Goal: Transaction & Acquisition: Purchase product/service

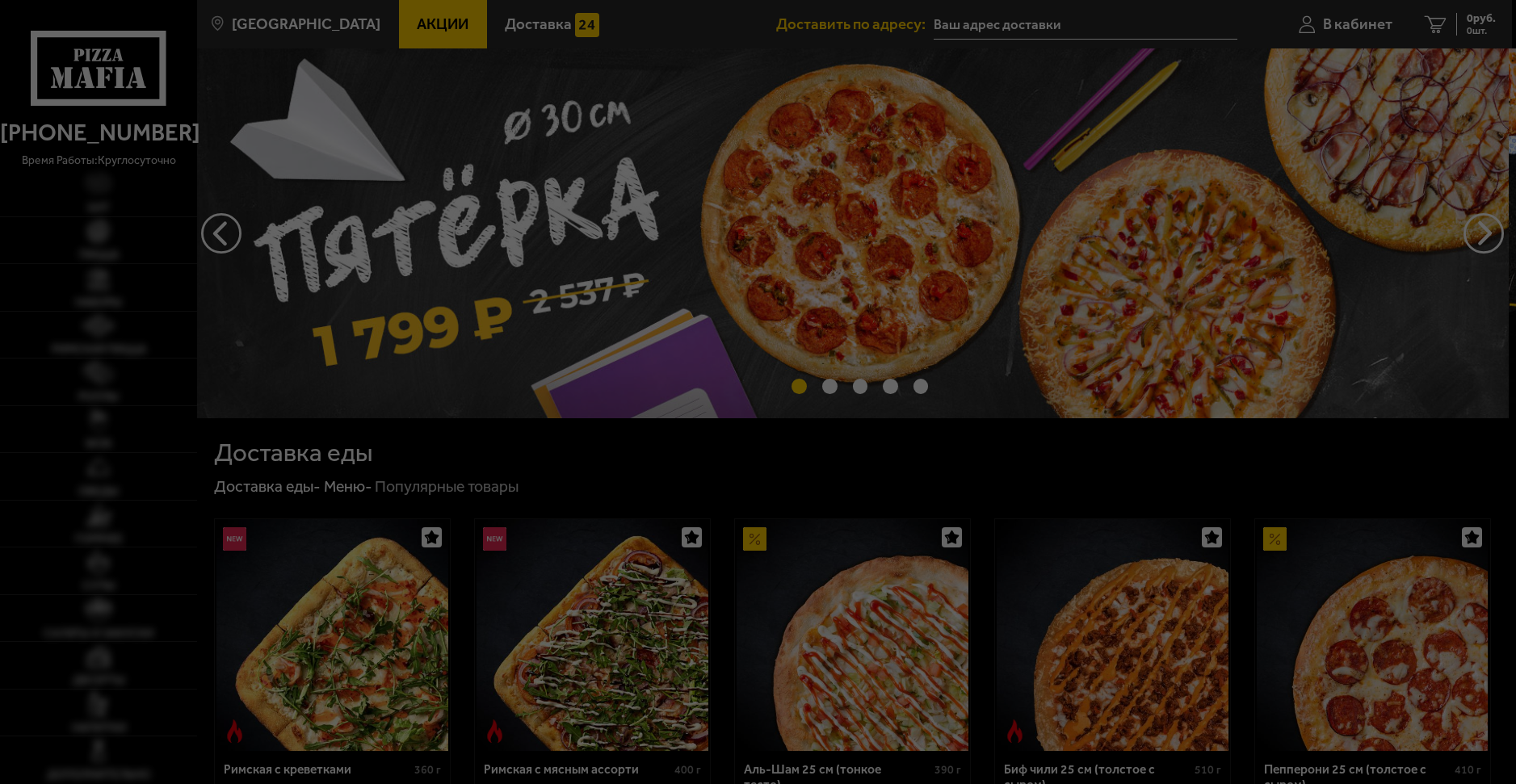
type input "[STREET_ADDRESS]"
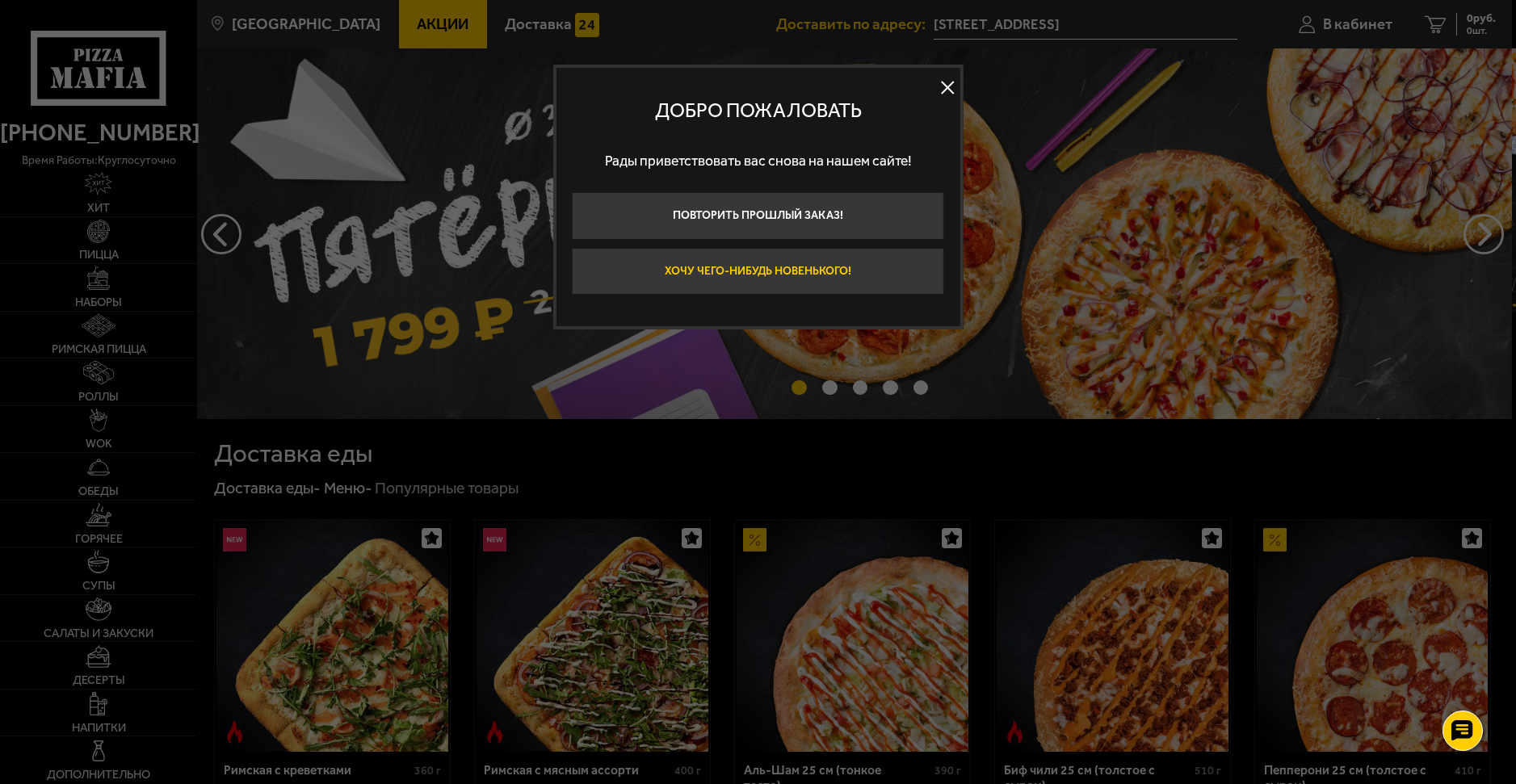
click at [860, 262] on button "Хочу чего-нибудь новенького!" at bounding box center [757, 271] width 372 height 47
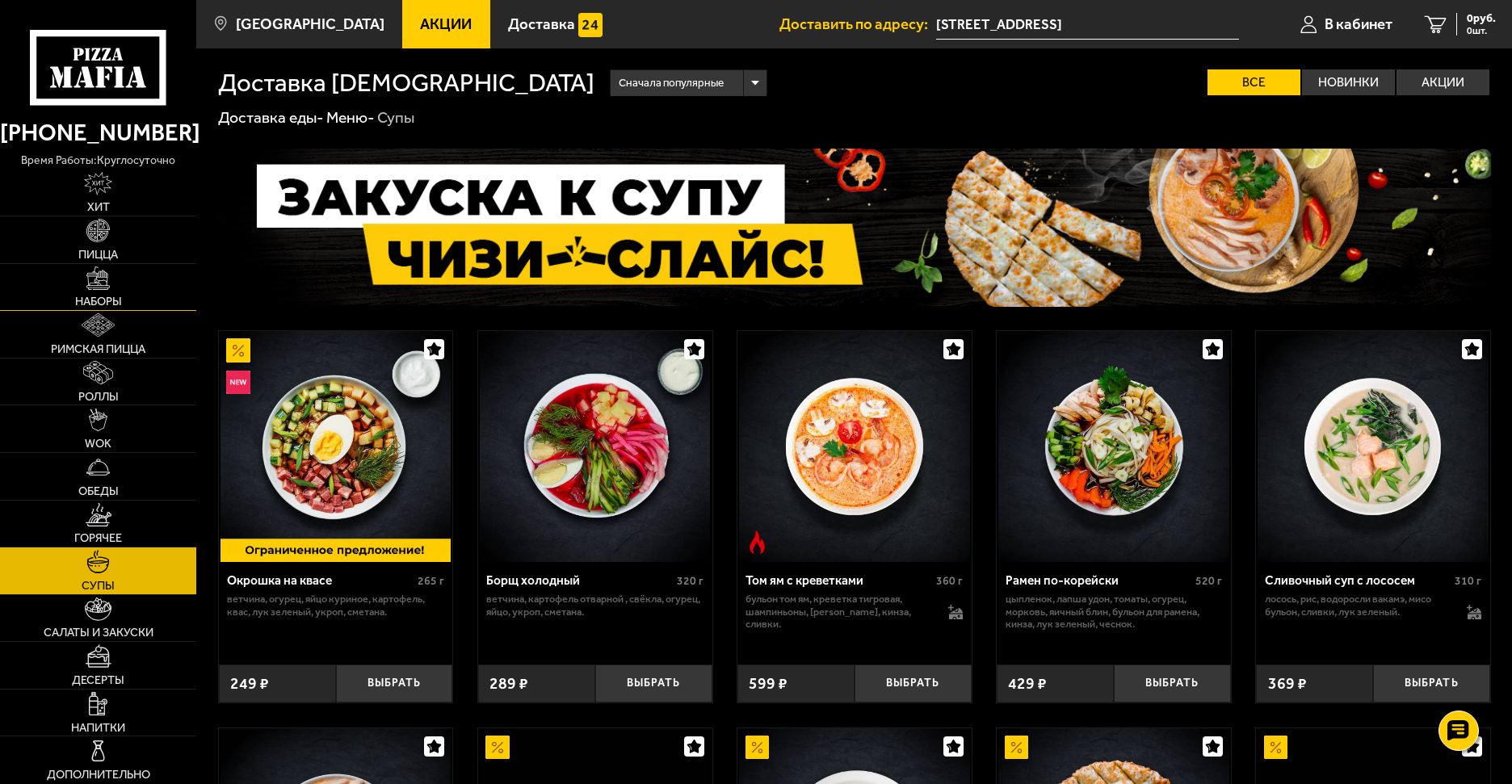
click at [136, 302] on link "Наборы" at bounding box center [98, 287] width 196 height 46
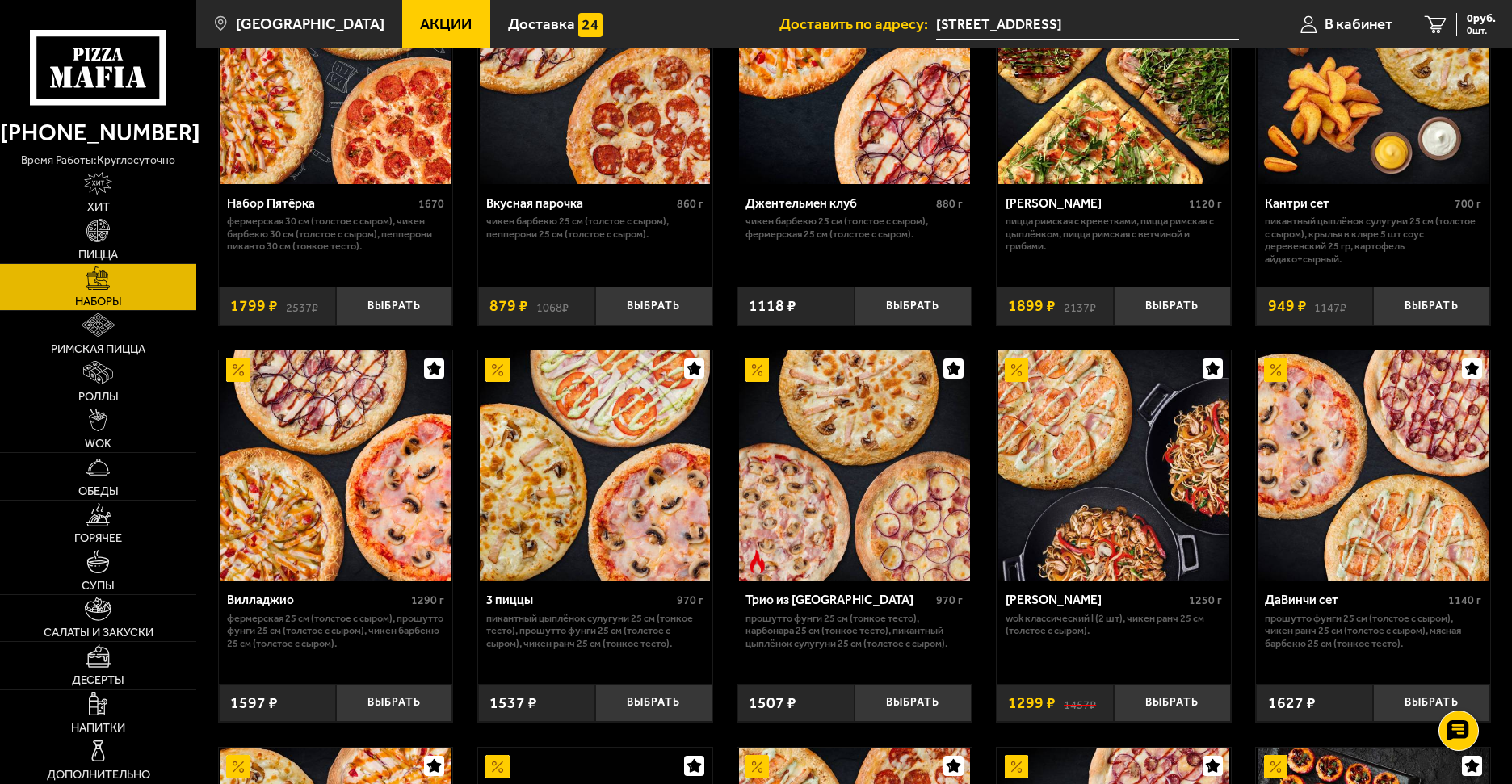
scroll to position [253, 0]
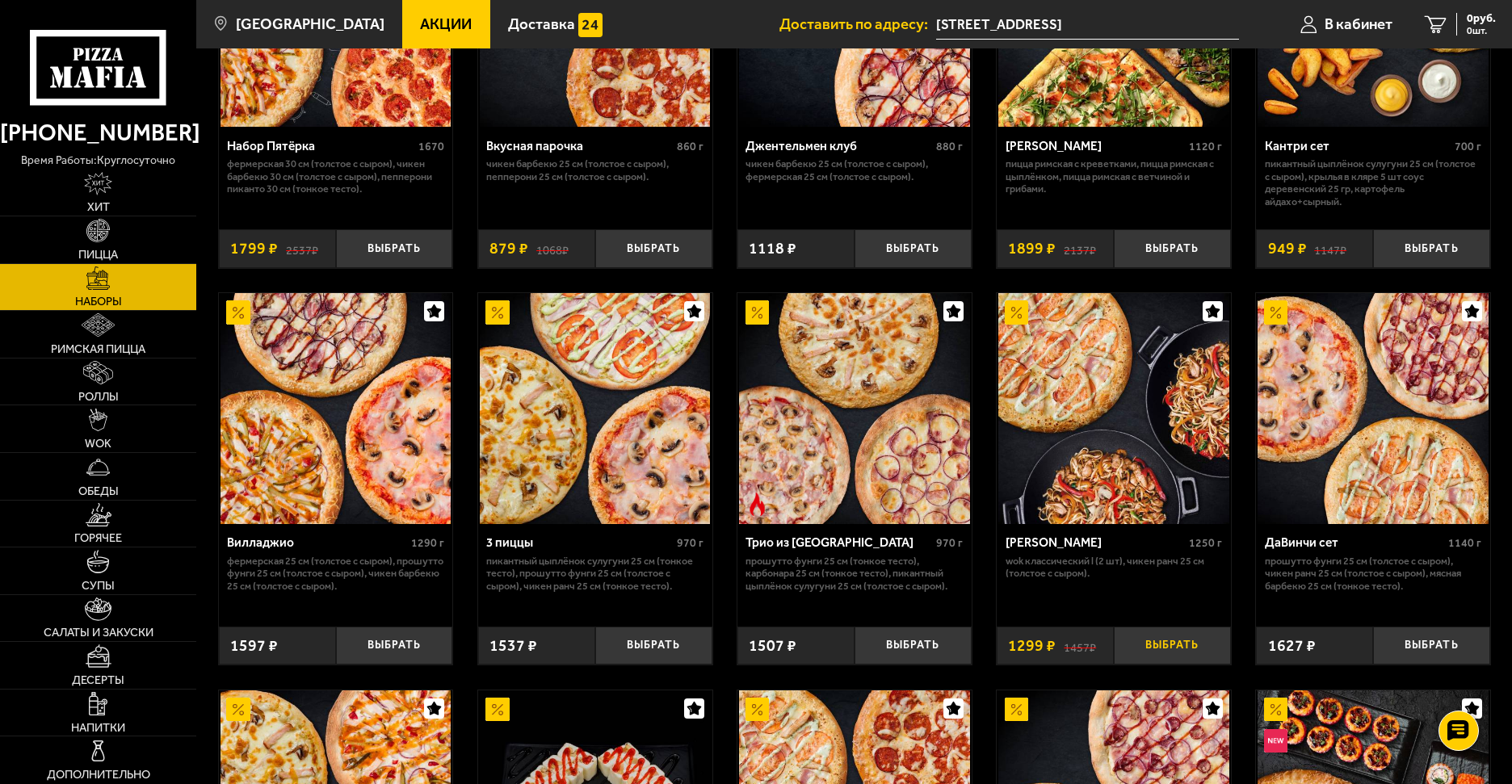
click at [1221, 648] on button "Выбрать" at bounding box center [1172, 646] width 117 height 39
click at [1442, 20] on div "1299 руб. 1 шт." at bounding box center [1466, 24] width 59 height 23
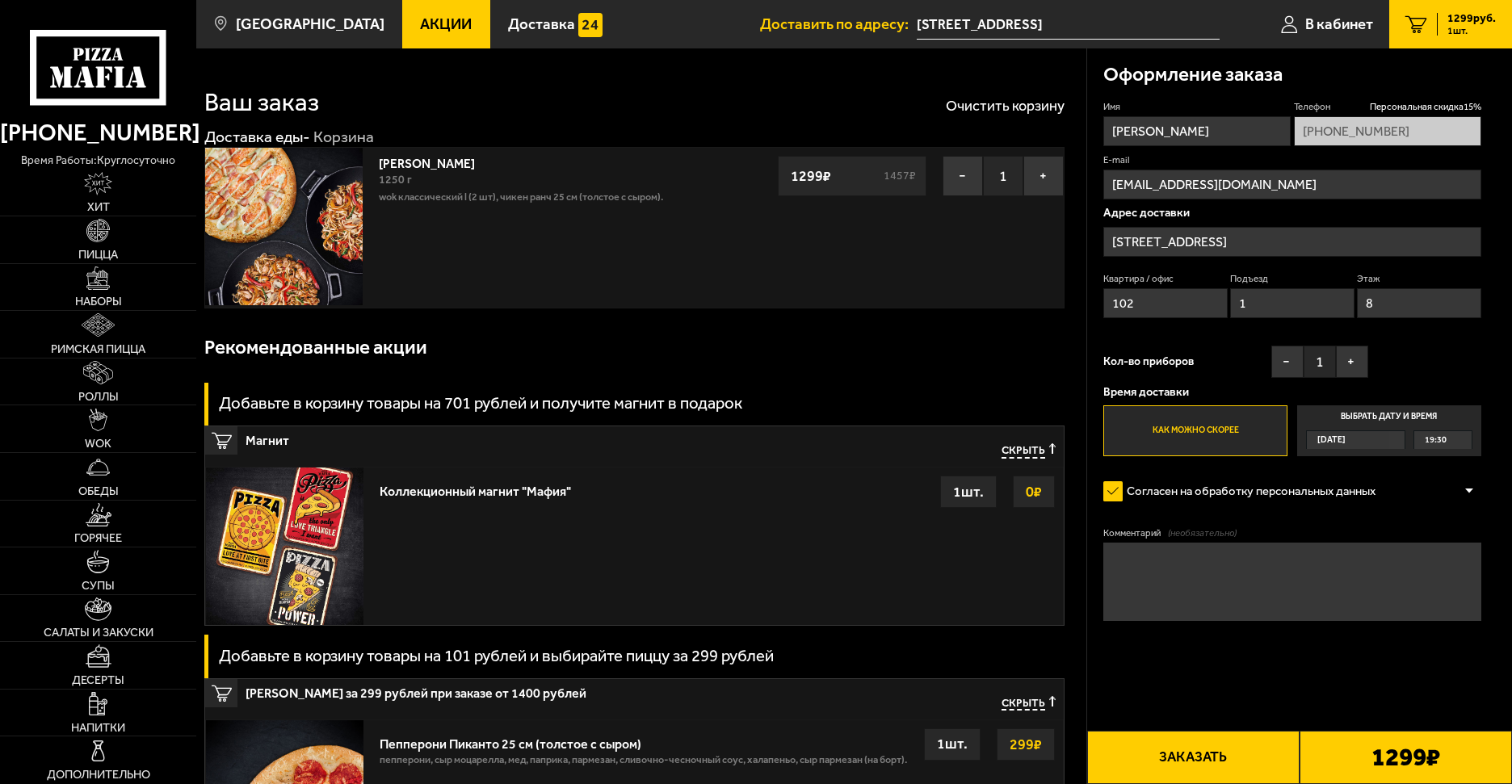
click at [1158, 768] on button "Заказать" at bounding box center [1192, 757] width 213 height 53
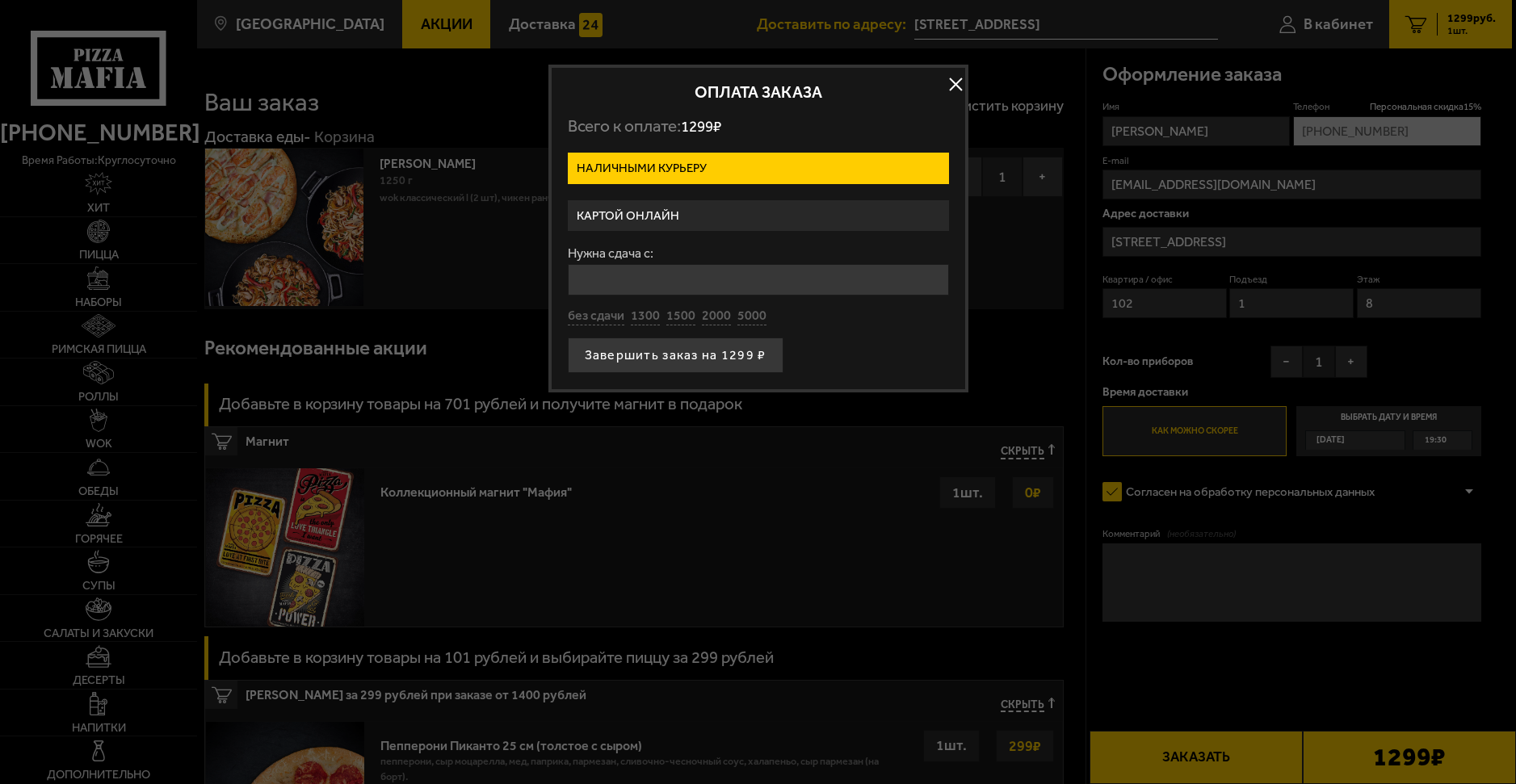
click at [787, 225] on label "Картой онлайн" at bounding box center [758, 216] width 381 height 32
click at [0, 0] on input "Картой онлайн" at bounding box center [0, 0] width 0 height 0
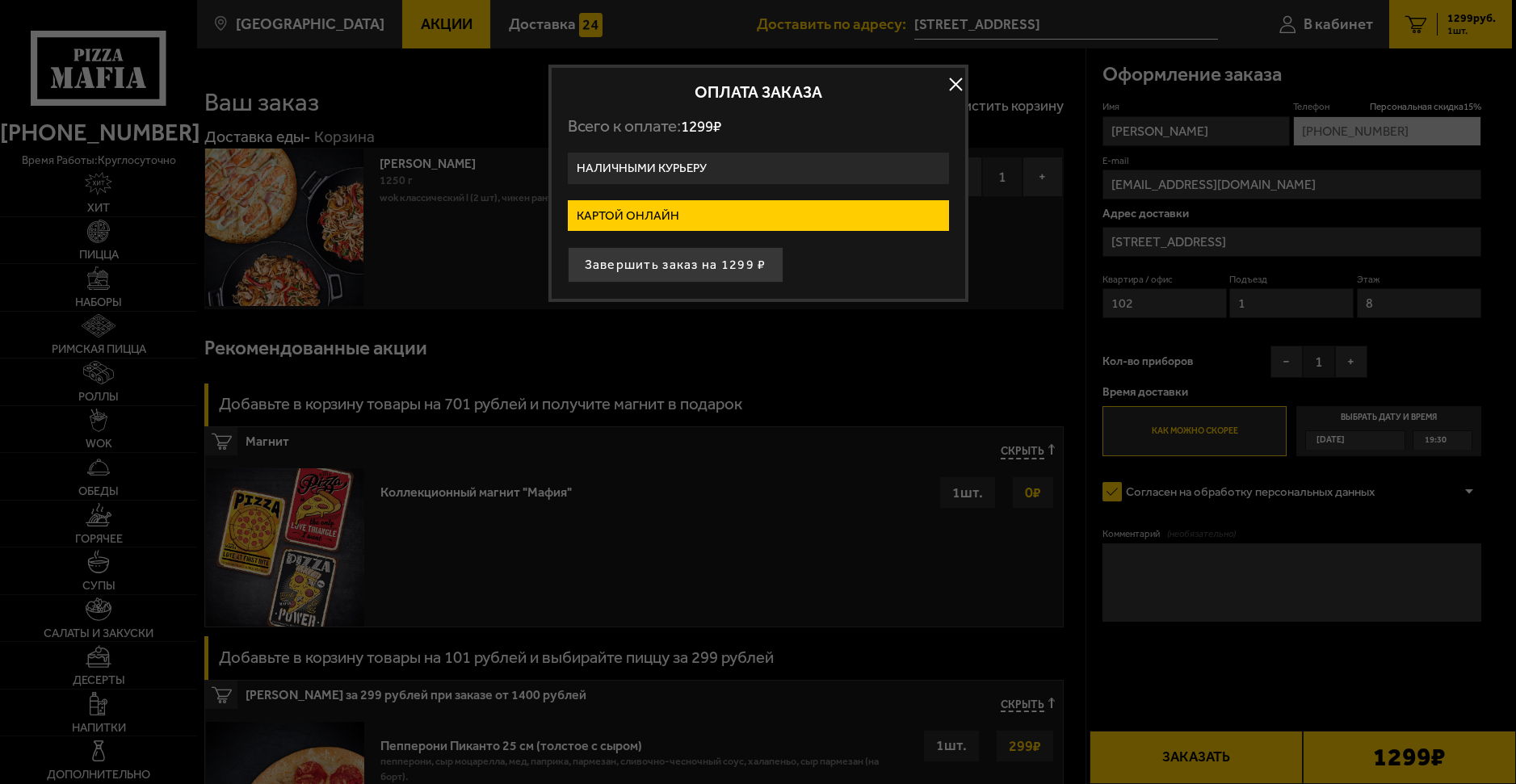
click at [765, 173] on label "Наличными курьеру" at bounding box center [758, 168] width 381 height 32
click at [0, 0] on input "Наличными курьеру" at bounding box center [0, 0] width 0 height 0
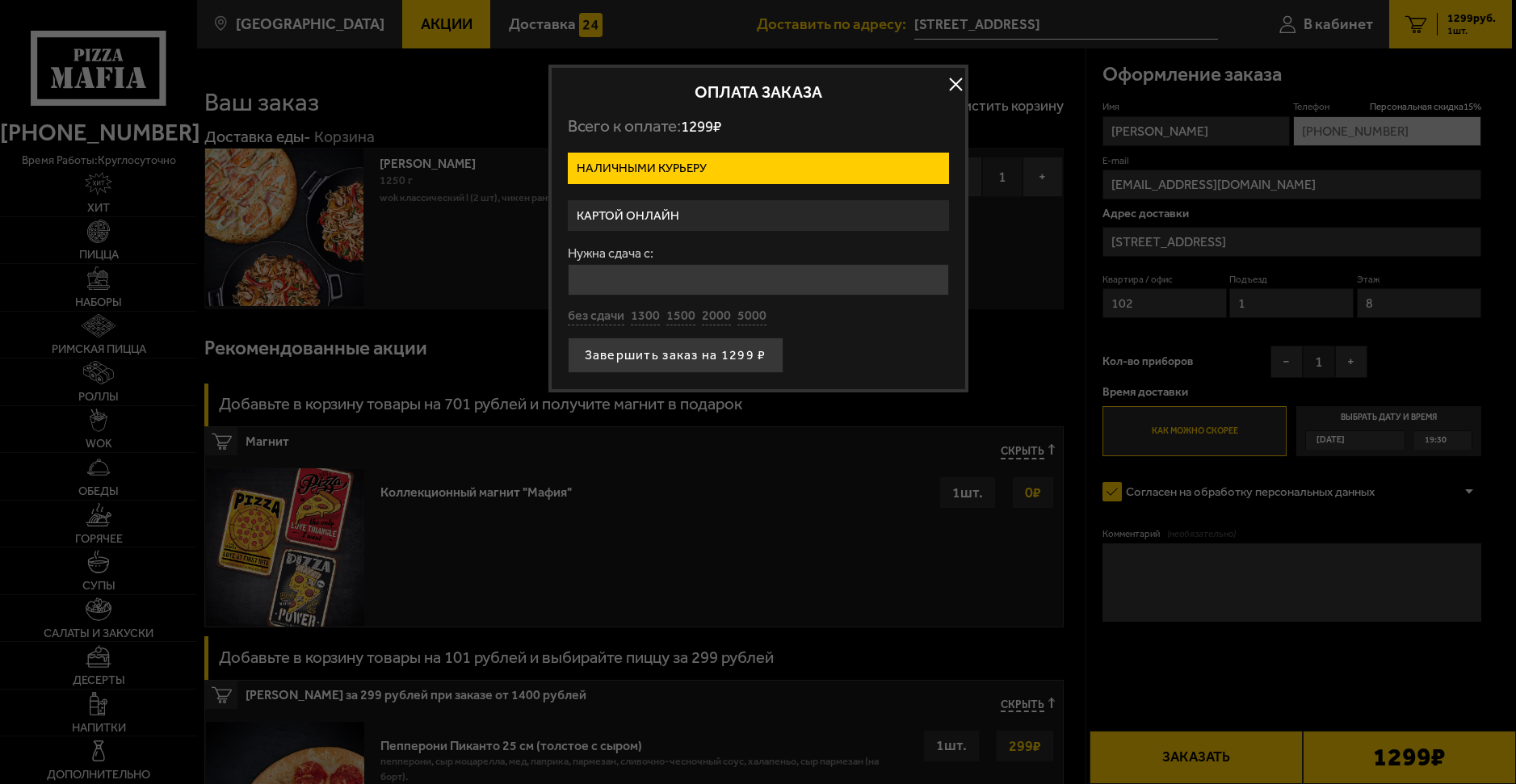
click at [741, 212] on label "Картой онлайн" at bounding box center [758, 216] width 381 height 32
click at [0, 0] on input "Картой онлайн" at bounding box center [0, 0] width 0 height 0
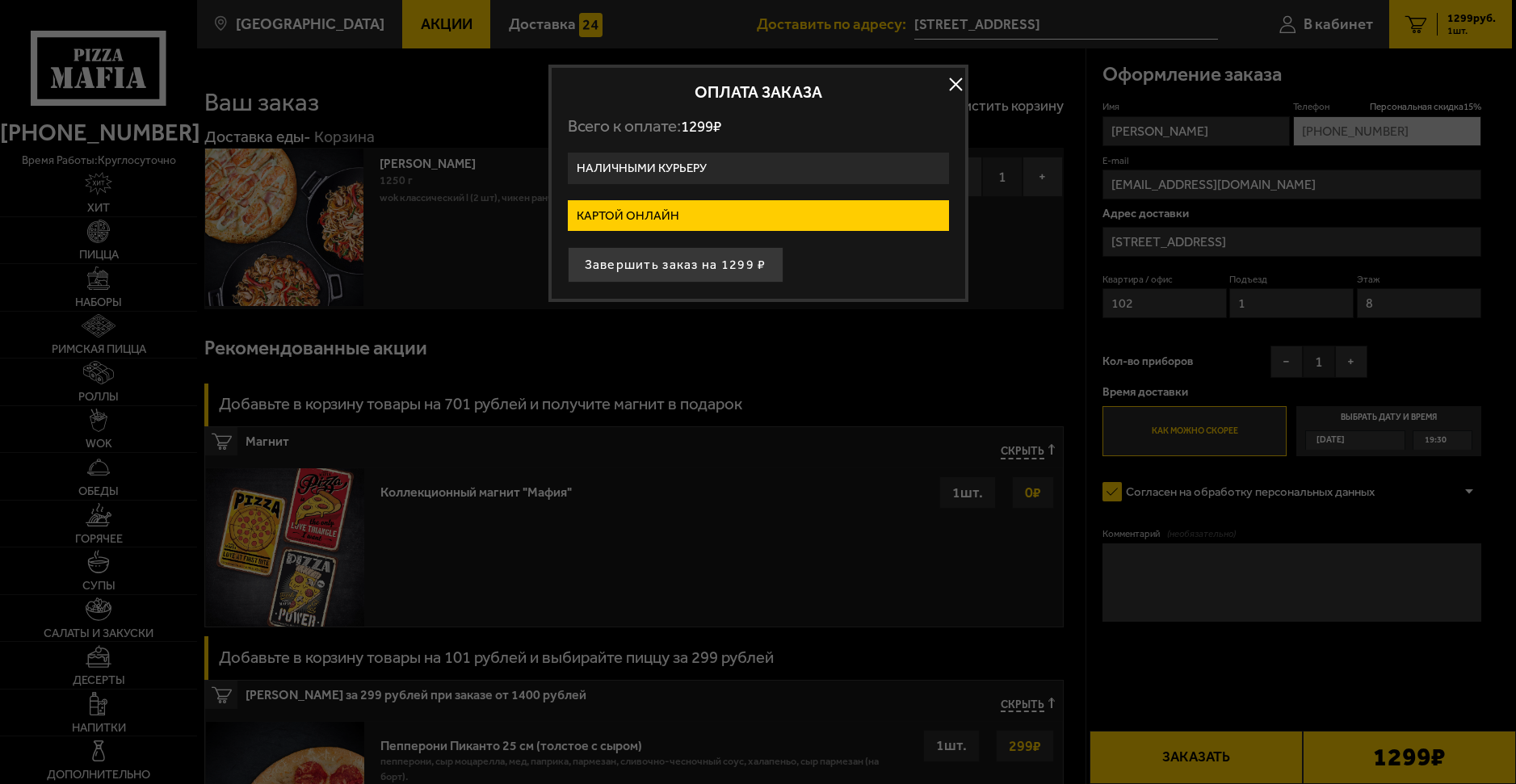
click at [738, 164] on label "Наличными курьеру" at bounding box center [758, 168] width 381 height 32
click at [0, 0] on input "Наличными курьеру" at bounding box center [0, 0] width 0 height 0
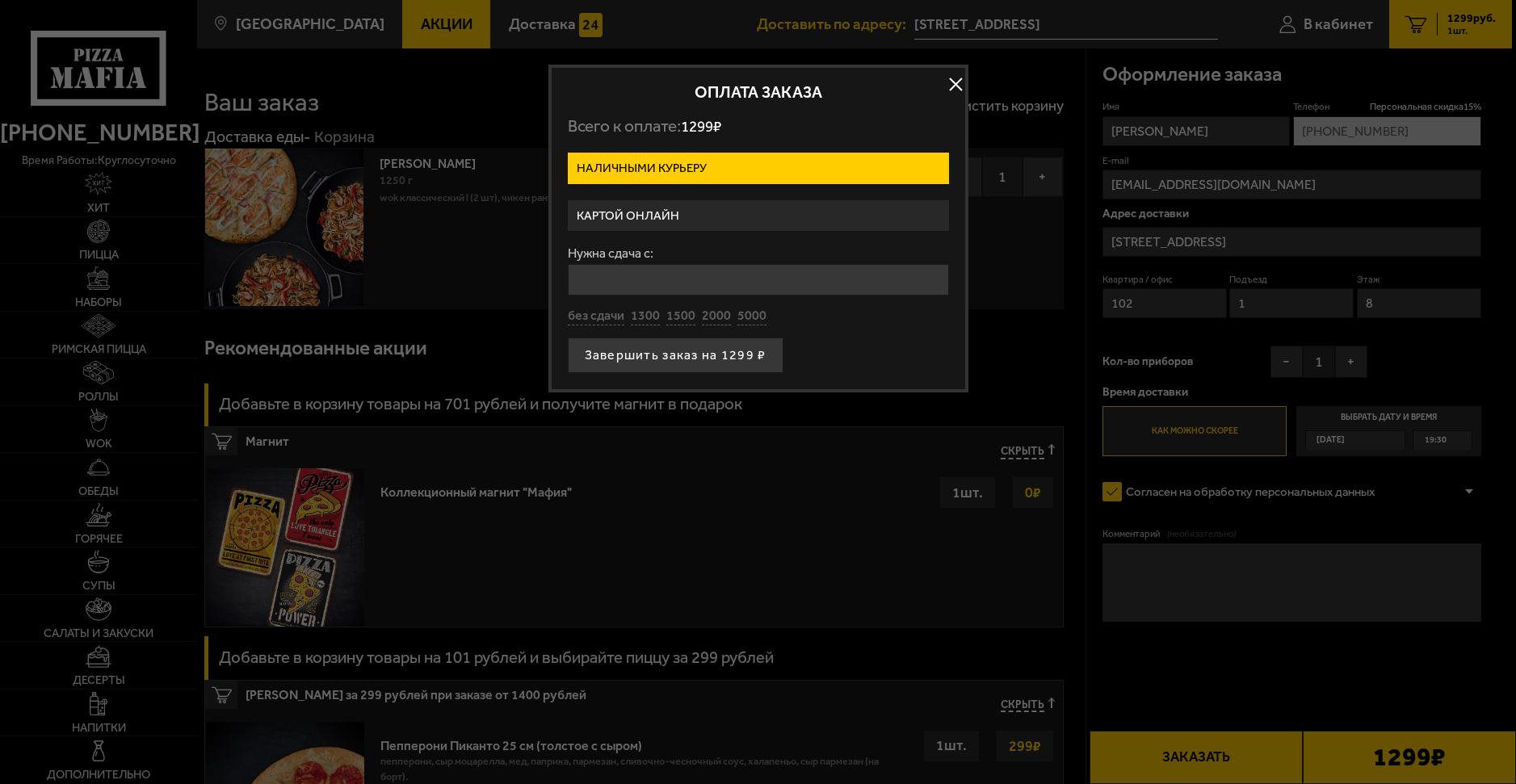
click at [734, 206] on label "Картой онлайн" at bounding box center [758, 216] width 381 height 32
click at [0, 0] on input "Картой онлайн" at bounding box center [0, 0] width 0 height 0
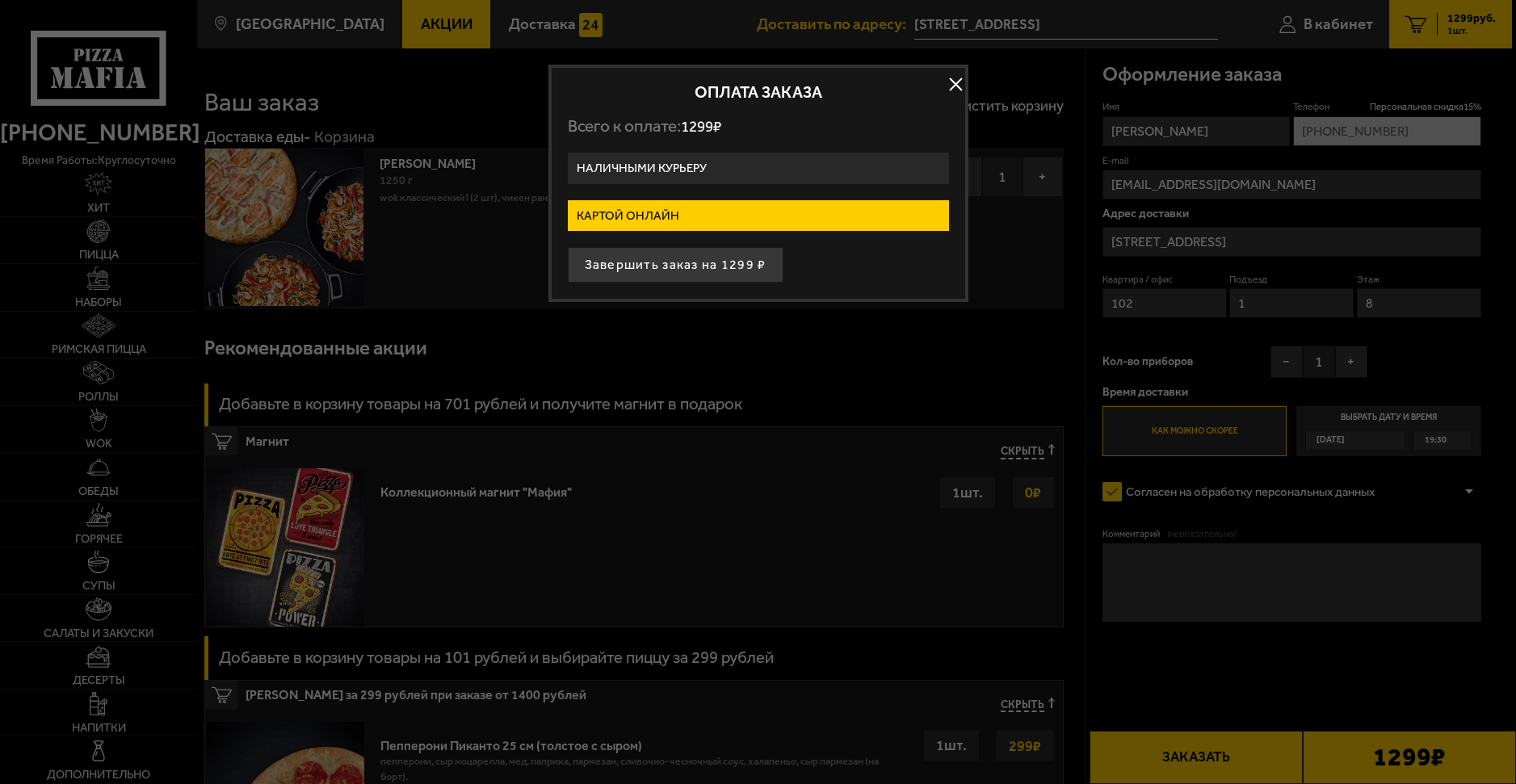
click at [947, 85] on button "button" at bounding box center [956, 84] width 24 height 24
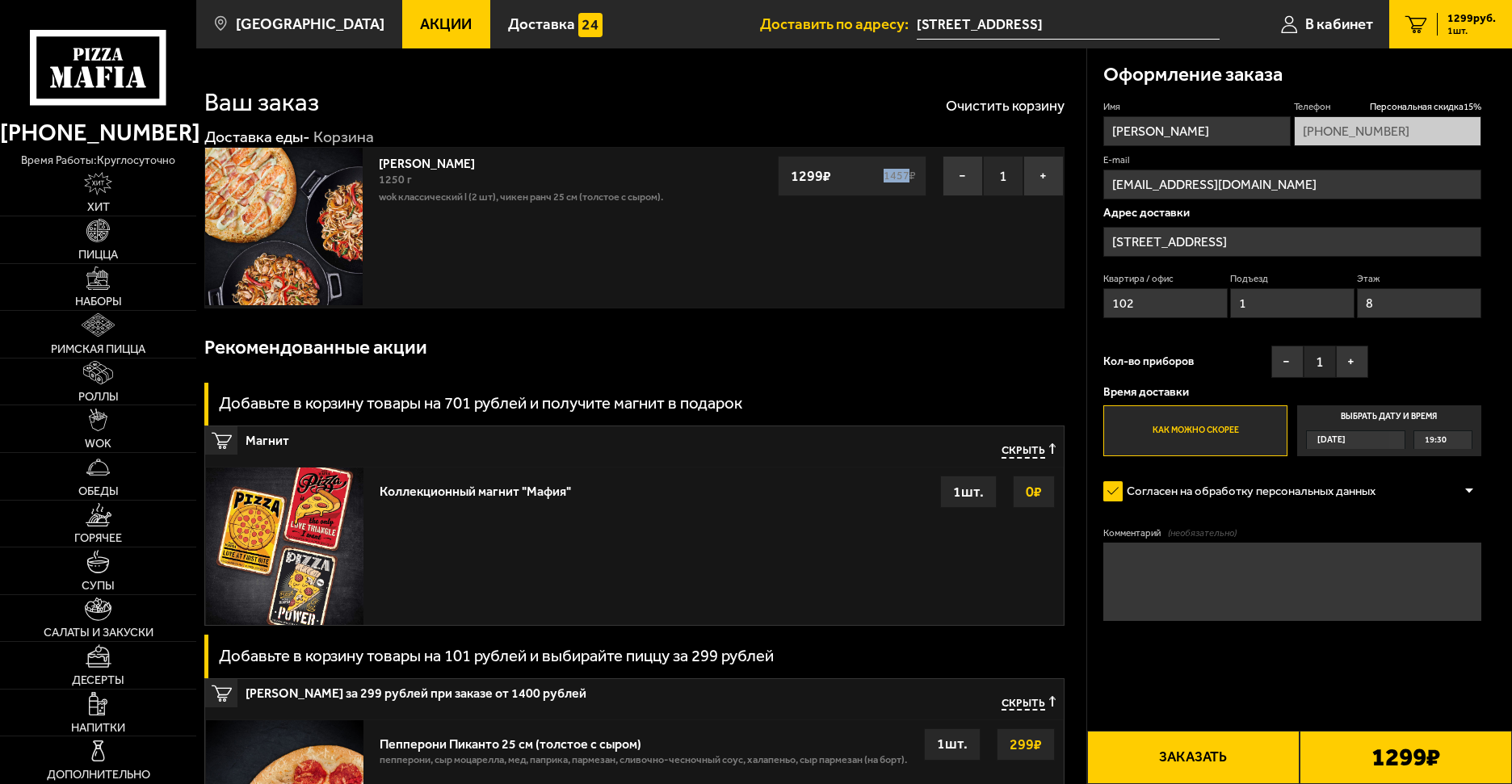
drag, startPoint x: 883, startPoint y: 175, endPoint x: 906, endPoint y: 182, distance: 24.0
click at [906, 182] on s "1457 ₽" at bounding box center [900, 176] width 37 height 11
click at [918, 196] on div "1299 ₽ 1457 ₽" at bounding box center [852, 176] width 148 height 41
drag, startPoint x: 887, startPoint y: 177, endPoint x: 901, endPoint y: 177, distance: 14.0
click at [901, 177] on s "1457 ₽" at bounding box center [900, 176] width 37 height 11
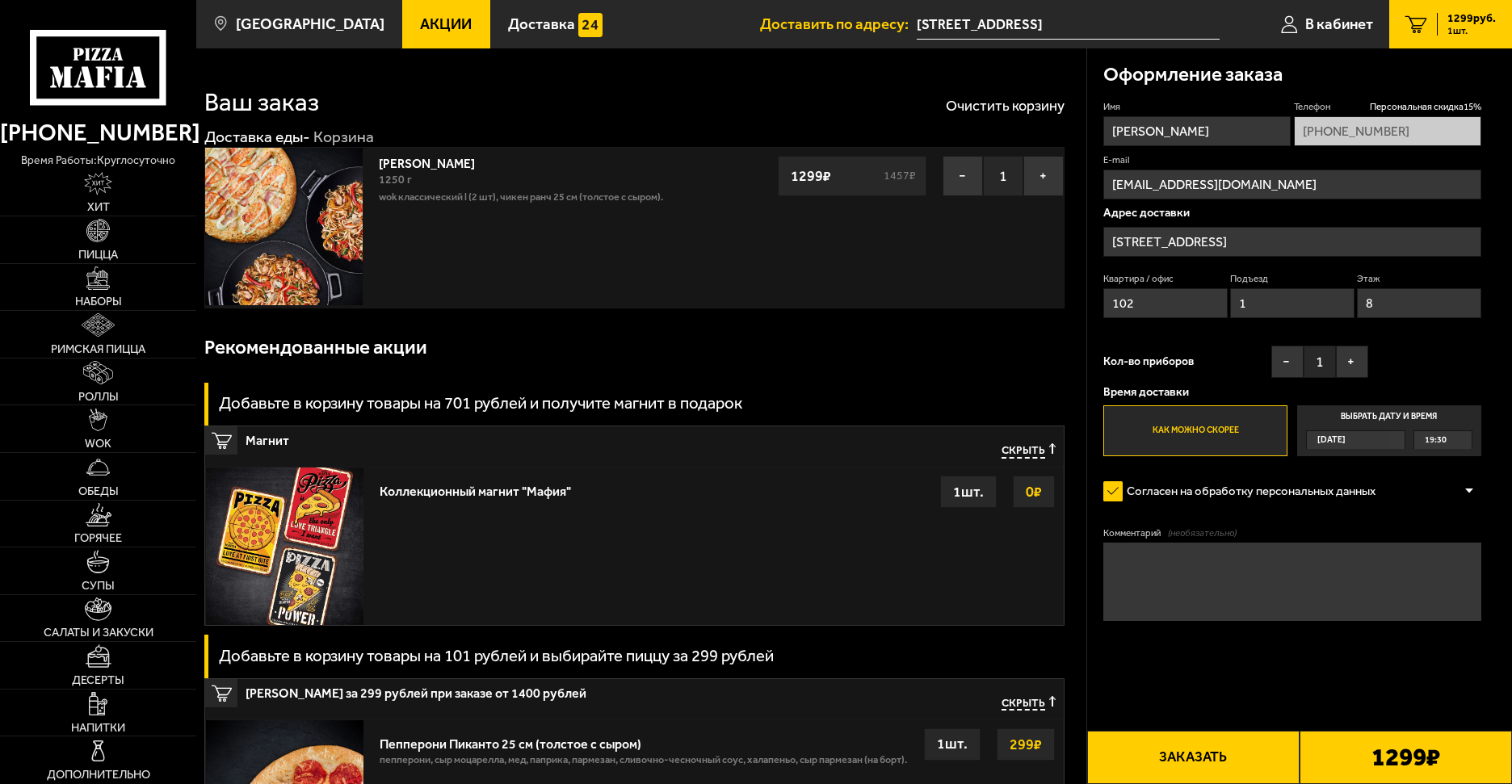
click at [910, 196] on div "1299 ₽ 1457 ₽" at bounding box center [852, 176] width 148 height 41
click at [1373, 751] on b "1299 ₽" at bounding box center [1405, 756] width 68 height 25
click at [1230, 744] on button "Заказать" at bounding box center [1192, 757] width 213 height 53
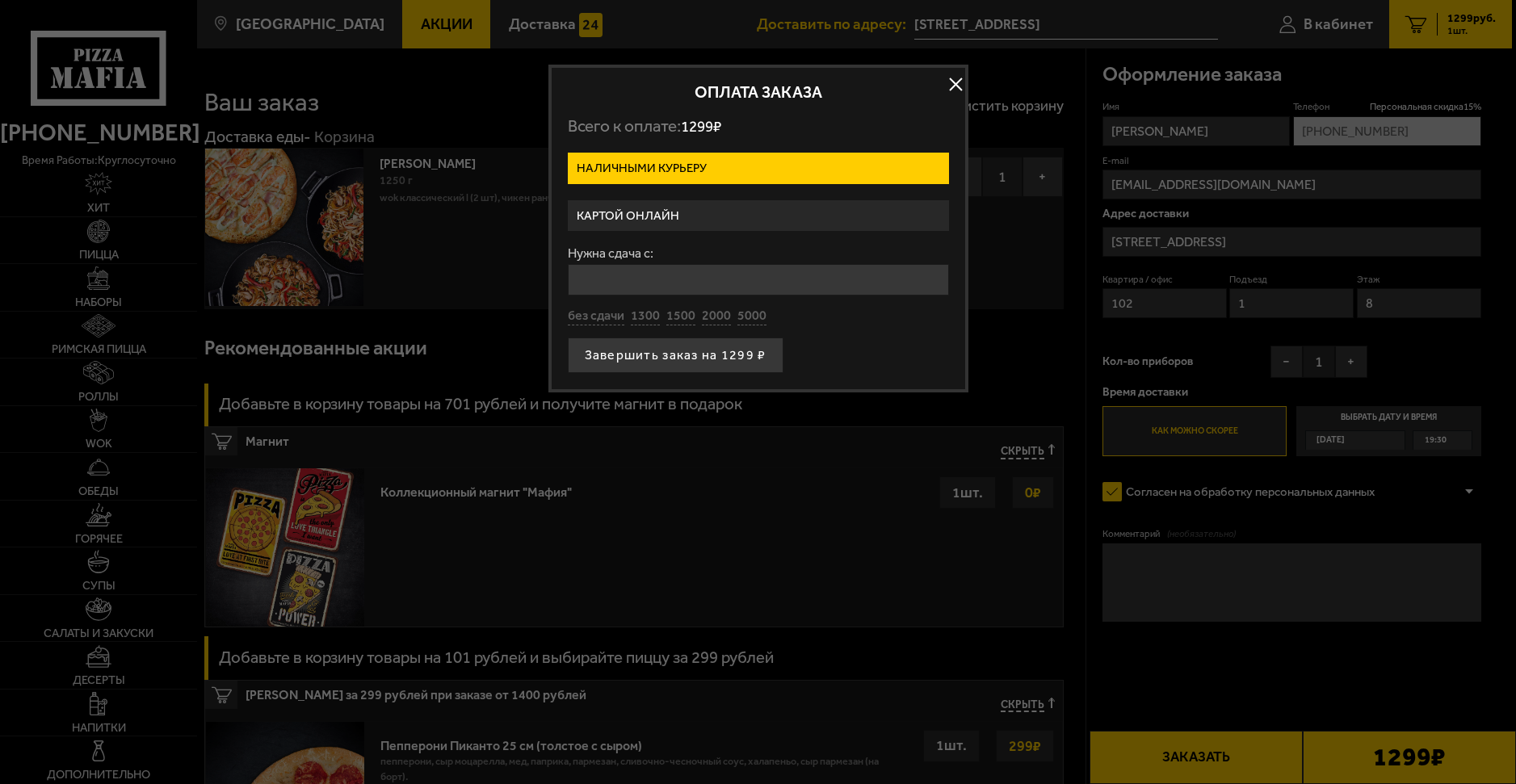
click at [716, 222] on label "Картой онлайн" at bounding box center [758, 216] width 381 height 32
click at [0, 0] on input "Картой онлайн" at bounding box center [0, 0] width 0 height 0
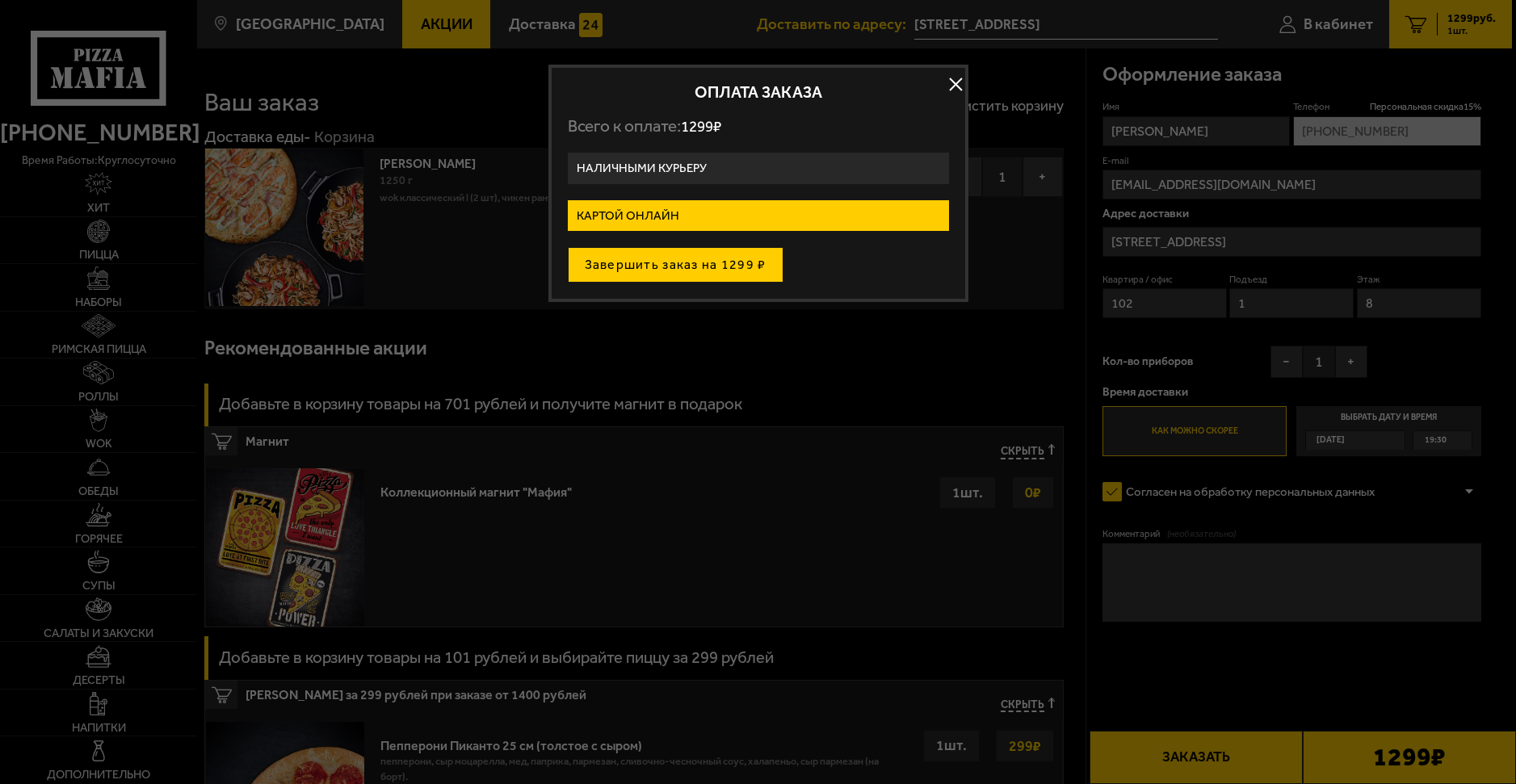
click at [721, 272] on button "Завершить заказ на 1299 ₽" at bounding box center [675, 265] width 216 height 36
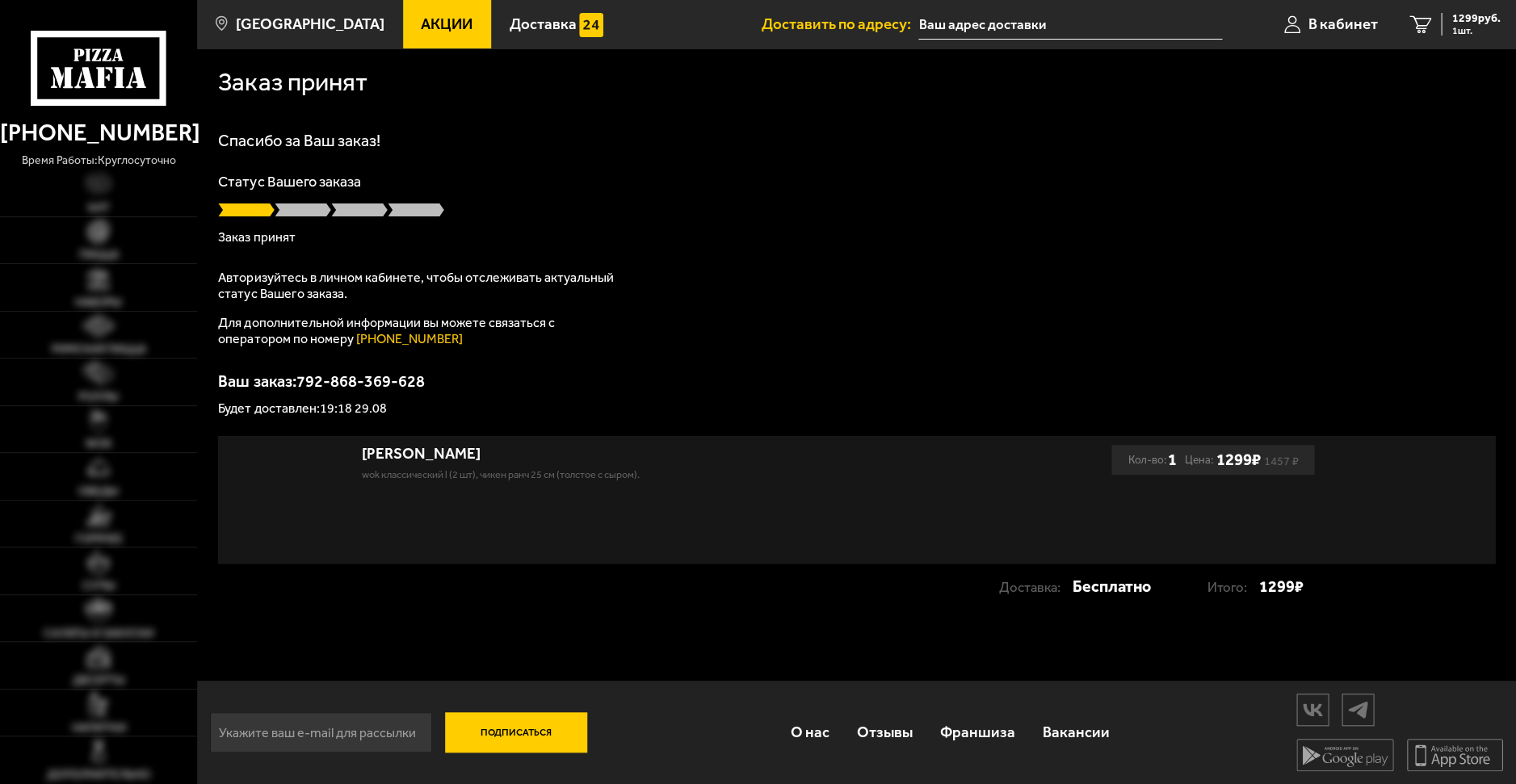
type input "[STREET_ADDRESS]"
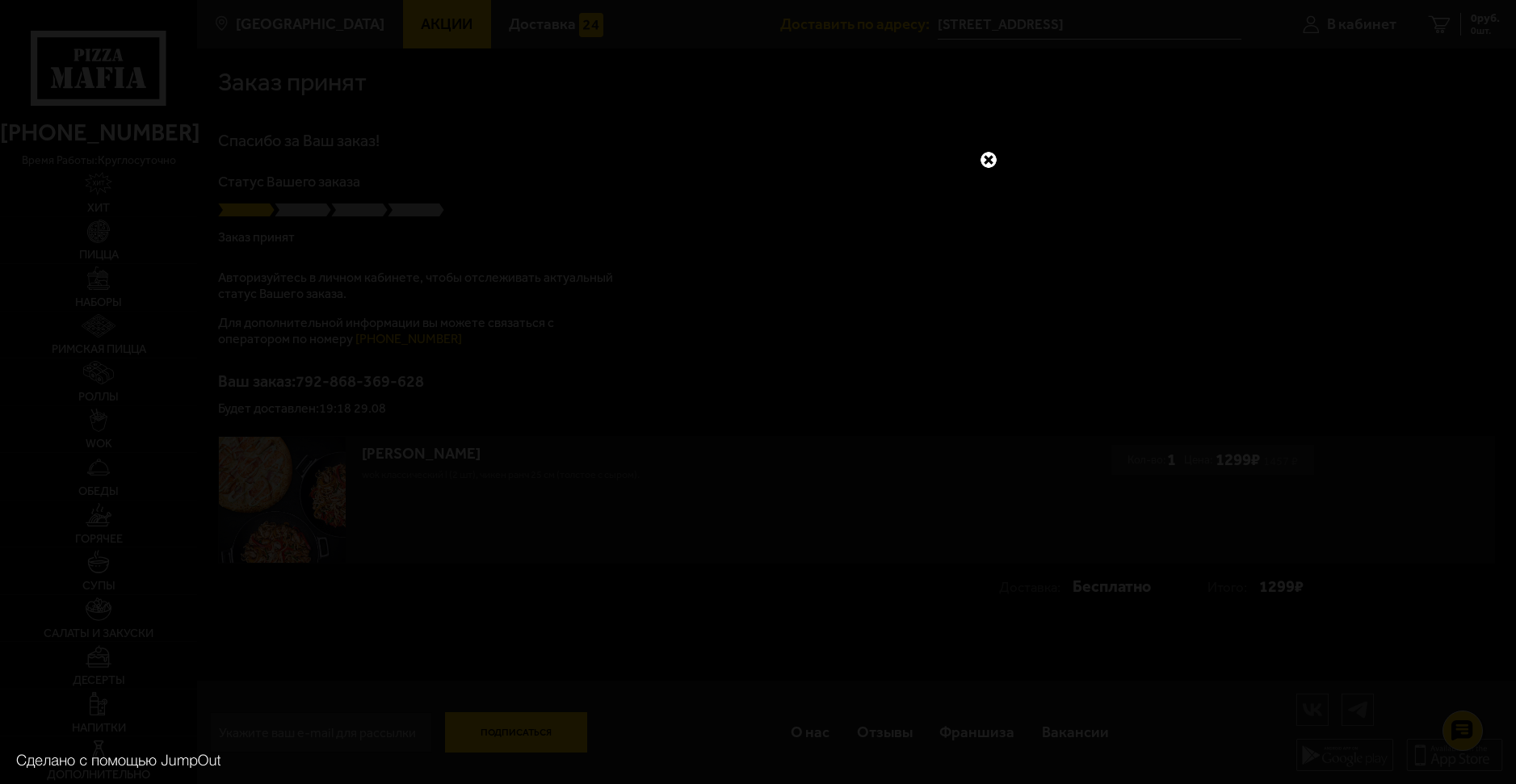
click at [998, 156] on link at bounding box center [989, 160] width 21 height 21
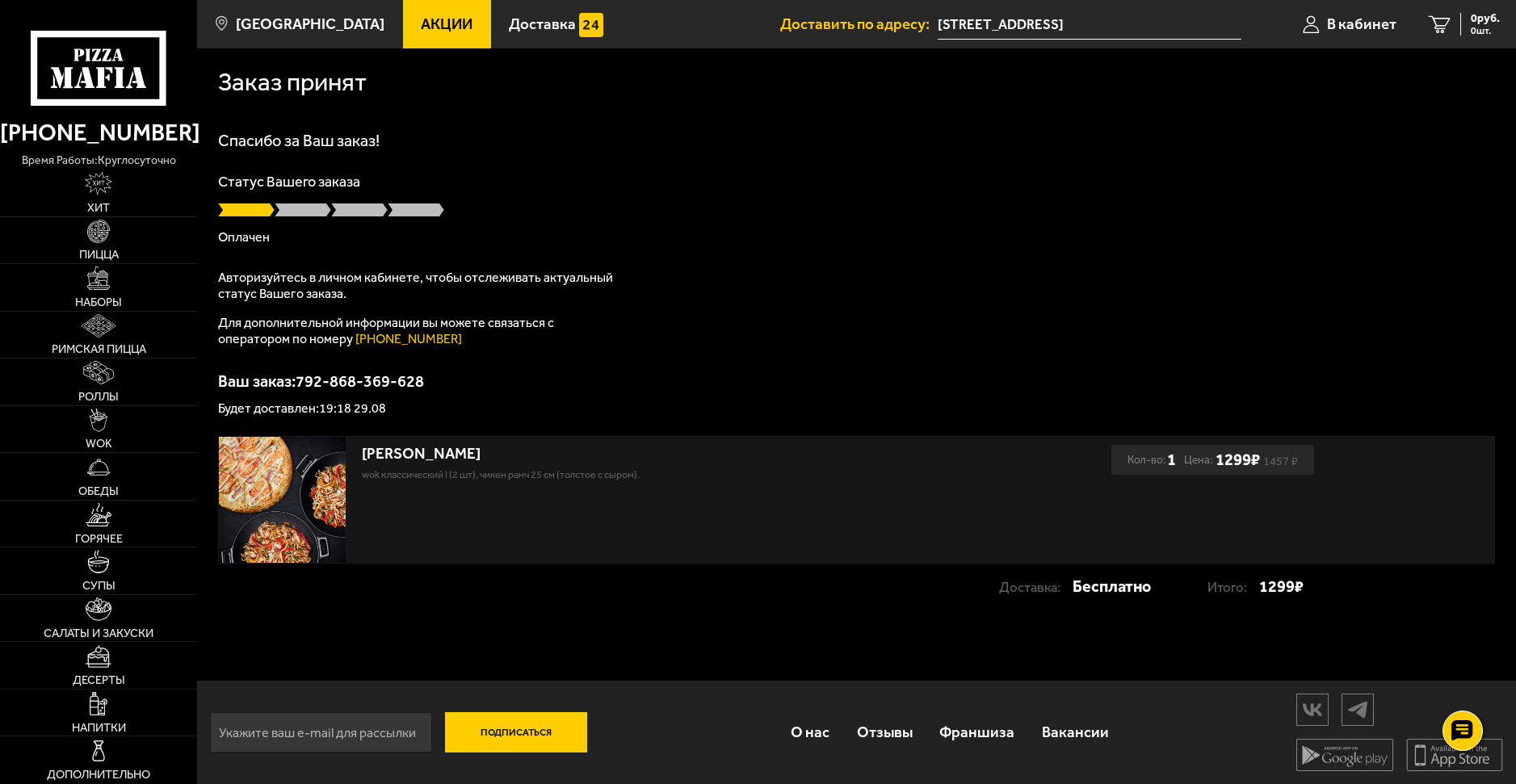
click at [443, 148] on div "Спасибо за Ваш заказ! Статус Вашего заказа Оплачен Авторизуйтесь в личном кабин…" at bounding box center [855, 273] width 1276 height 283
click at [333, 27] on span "[GEOGRAPHIC_DATA]" at bounding box center [310, 24] width 148 height 15
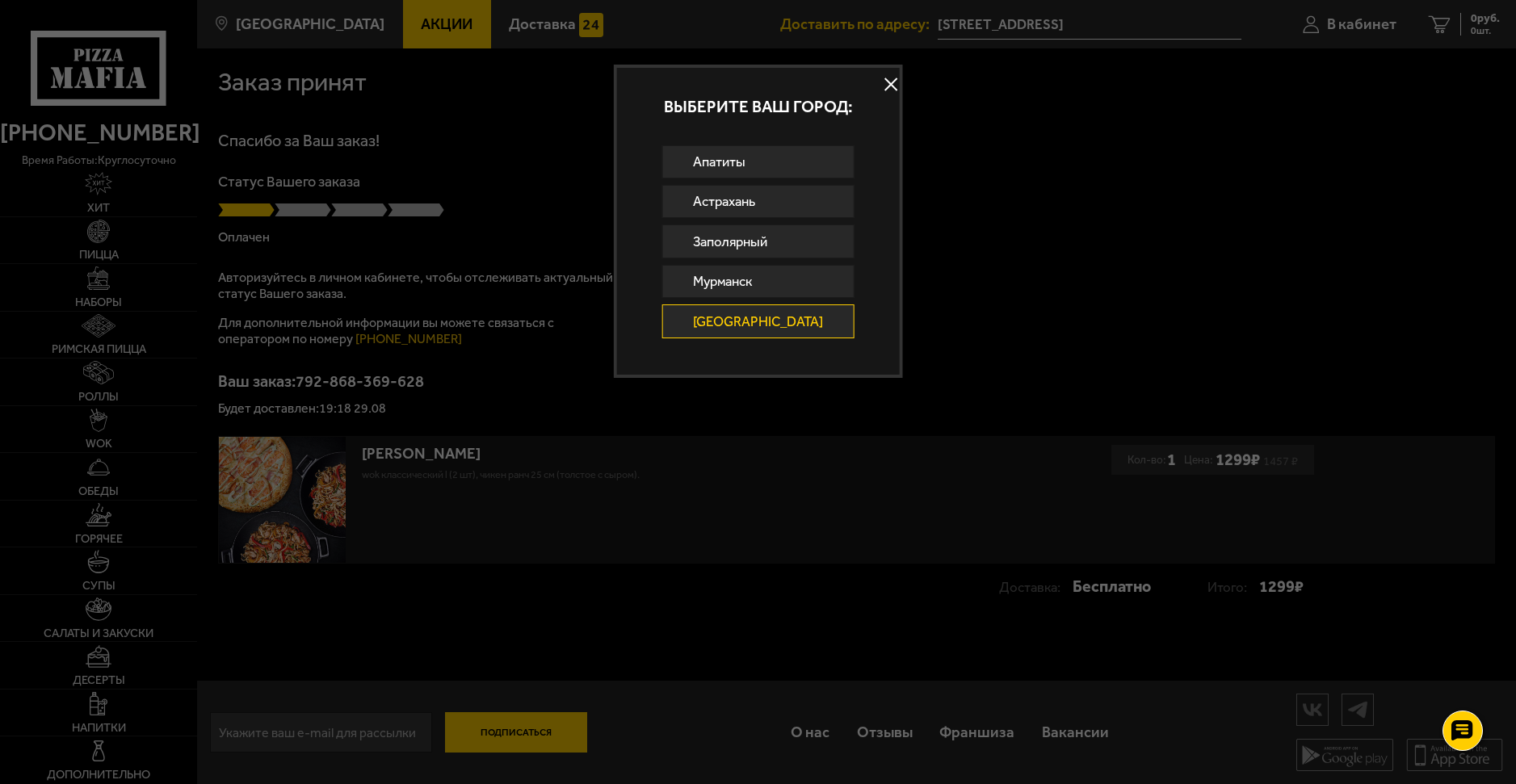
click at [964, 189] on div at bounding box center [758, 392] width 1516 height 784
